Goal: Information Seeking & Learning: Learn about a topic

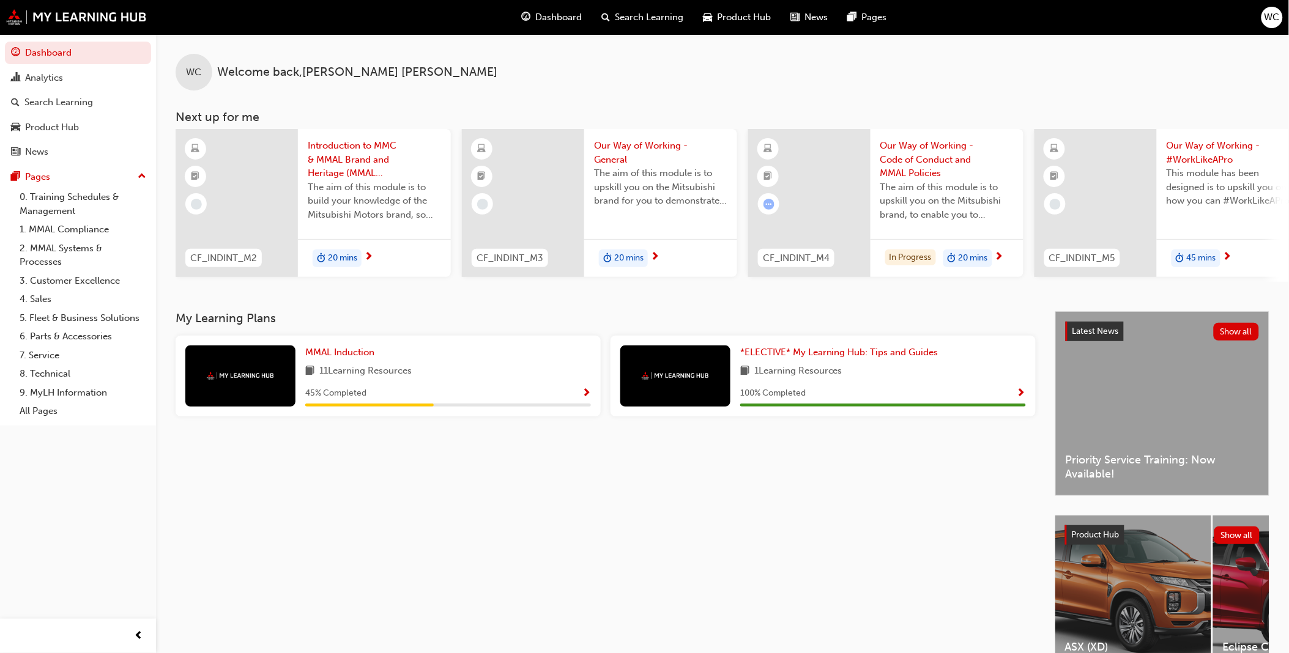
click at [629, 14] on span "Search Learning" at bounding box center [649, 17] width 69 height 14
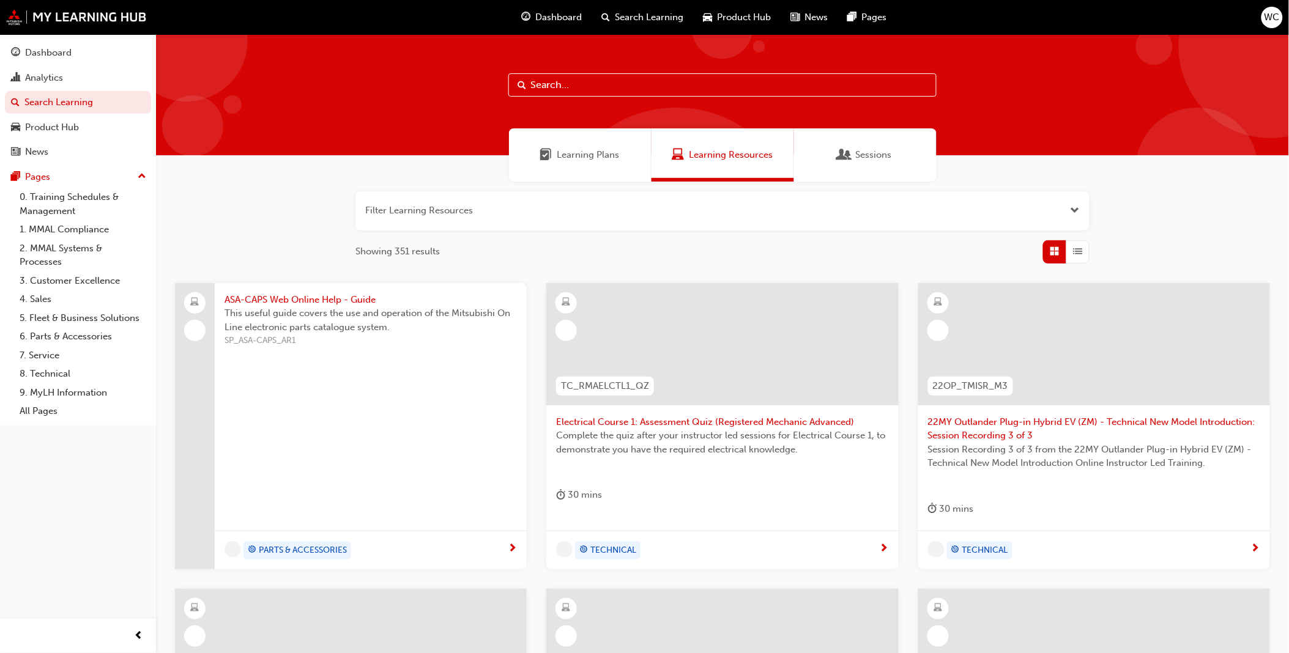
click at [599, 87] on input "text" at bounding box center [722, 84] width 428 height 23
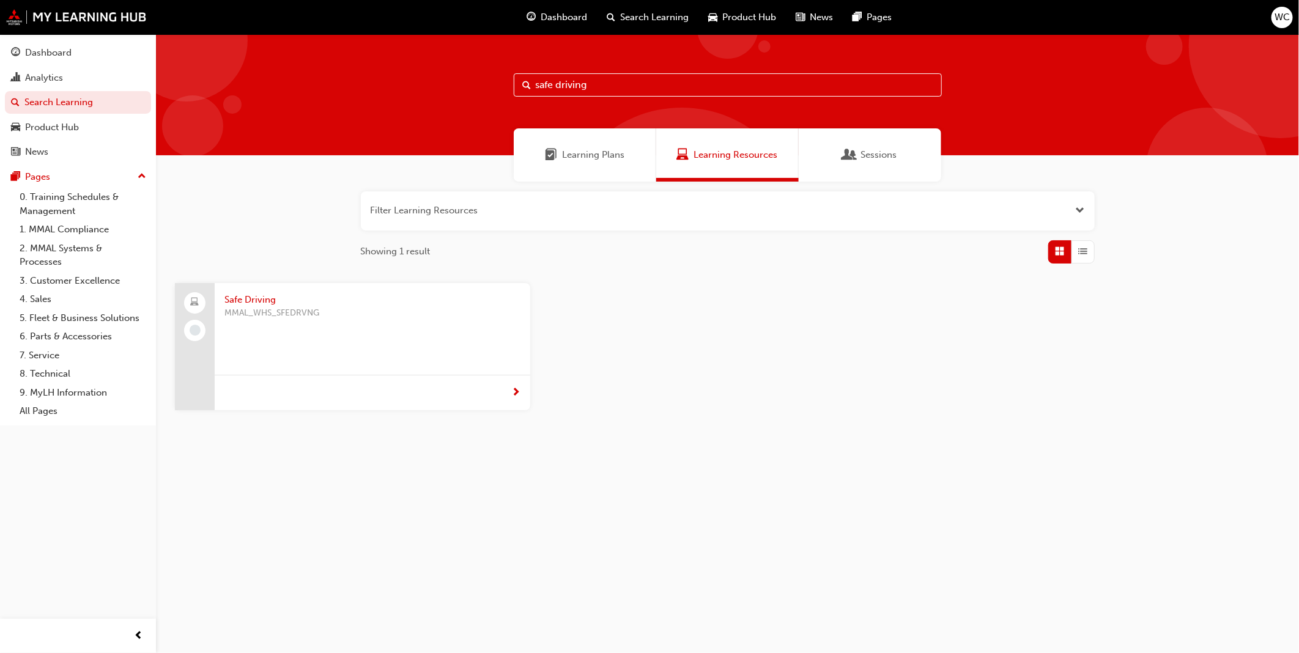
type input "safe driving"
click at [254, 302] on span "Safe Driving" at bounding box center [372, 300] width 296 height 14
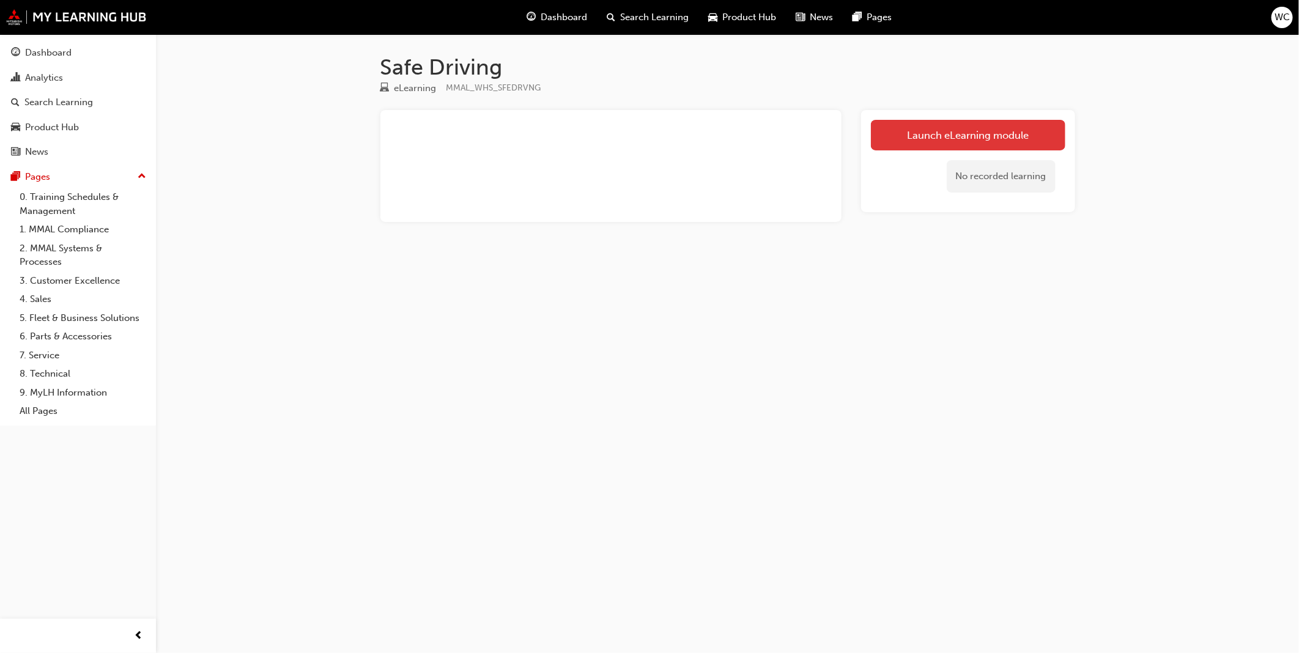
click at [938, 132] on link "Launch eLearning module" at bounding box center [968, 135] width 195 height 31
